Goal: Transaction & Acquisition: Purchase product/service

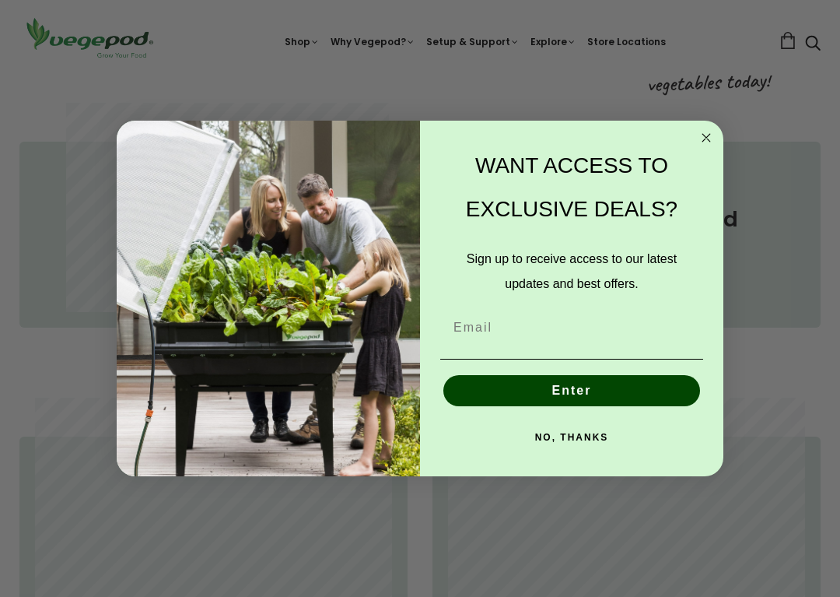
scroll to position [665, 0]
click at [713, 135] on circle "Close dialog" at bounding box center [707, 138] width 18 height 18
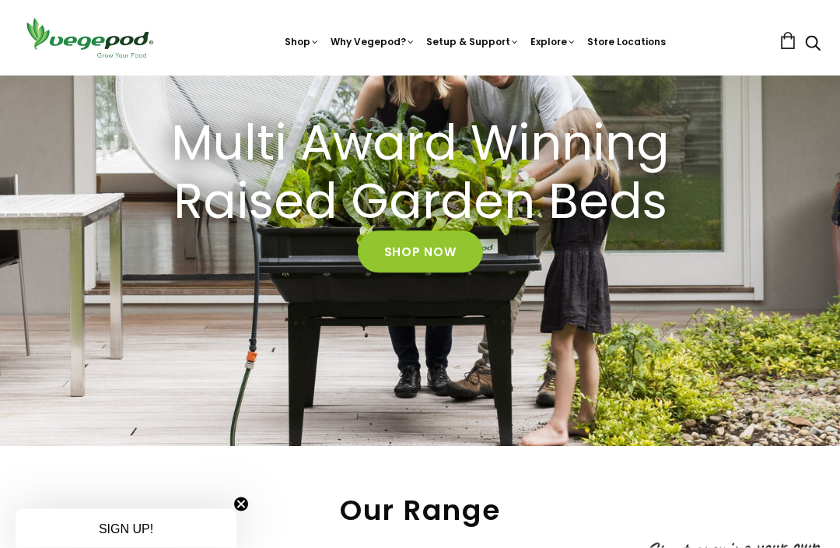
scroll to position [167, 0]
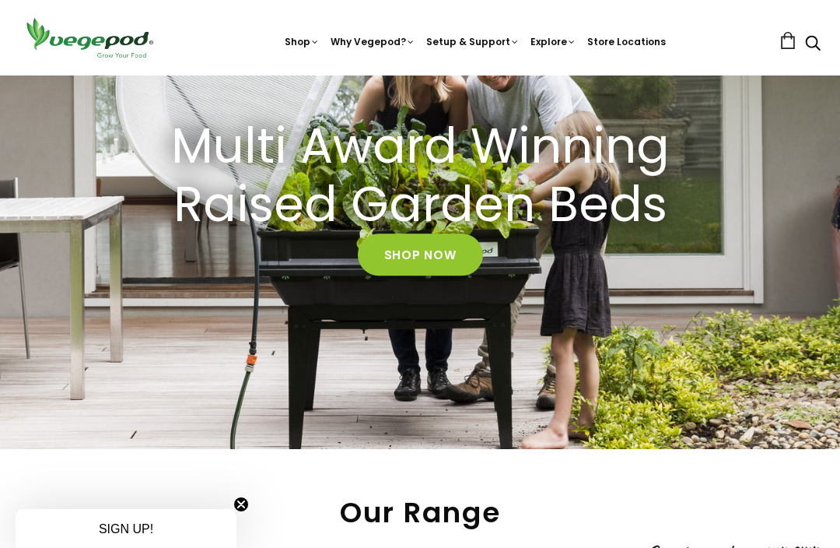
click at [440, 256] on link "Shop Now" at bounding box center [420, 255] width 125 height 42
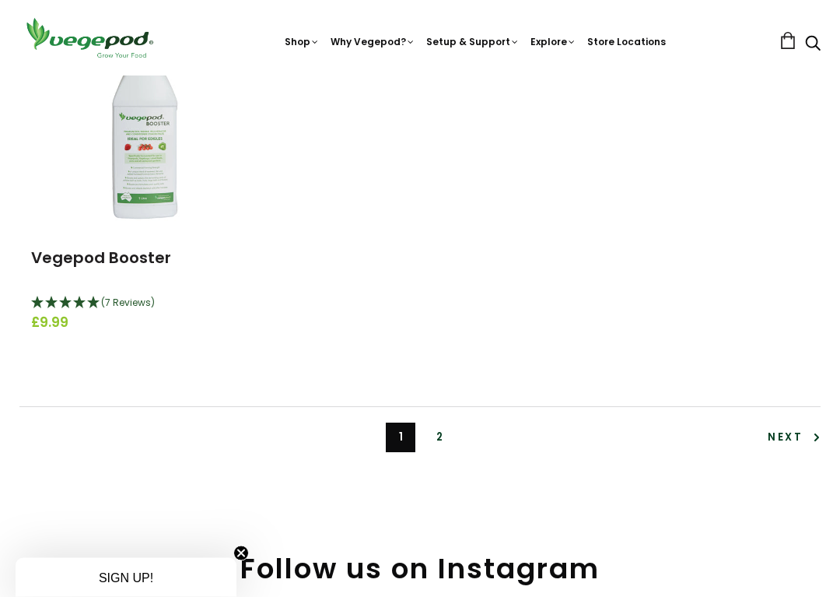
scroll to position [3557, 0]
click at [791, 430] on span "Next" at bounding box center [794, 437] width 53 height 15
